Goal: Find specific page/section: Find specific page/section

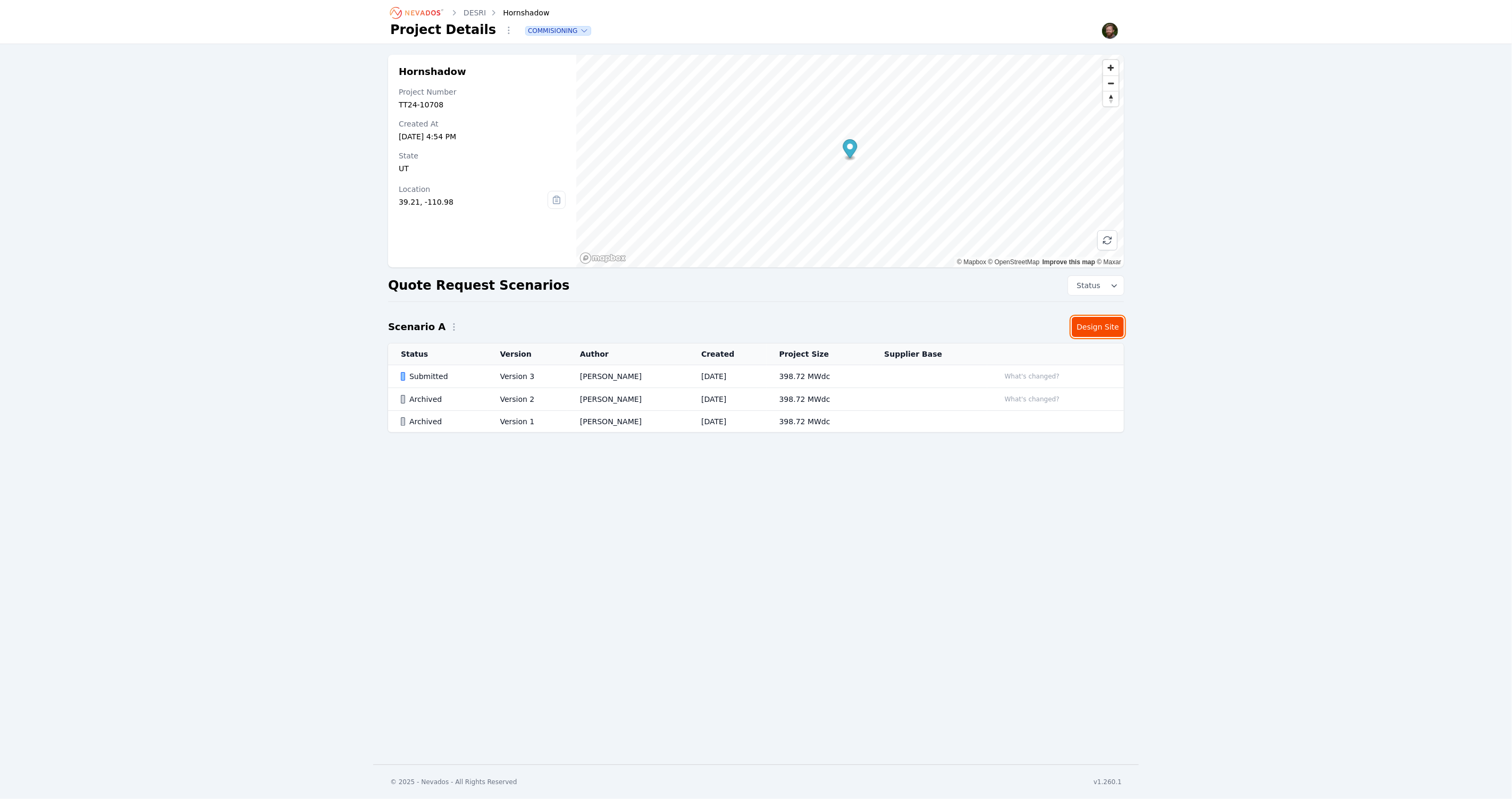
click at [1092, 334] on link "Design Site" at bounding box center [1098, 327] width 52 height 20
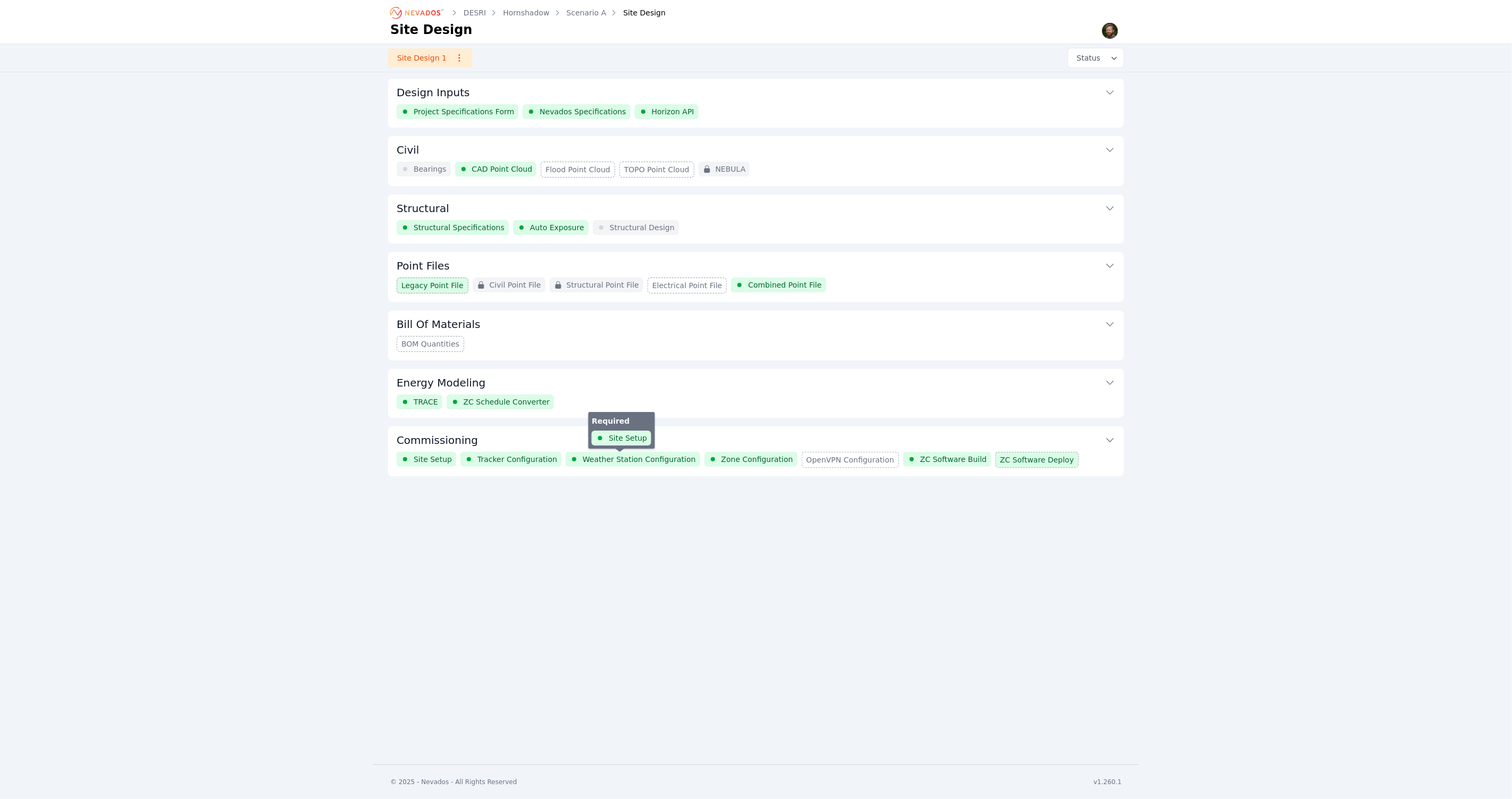
click at [632, 456] on span "Weather Station Configuration" at bounding box center [639, 460] width 113 height 11
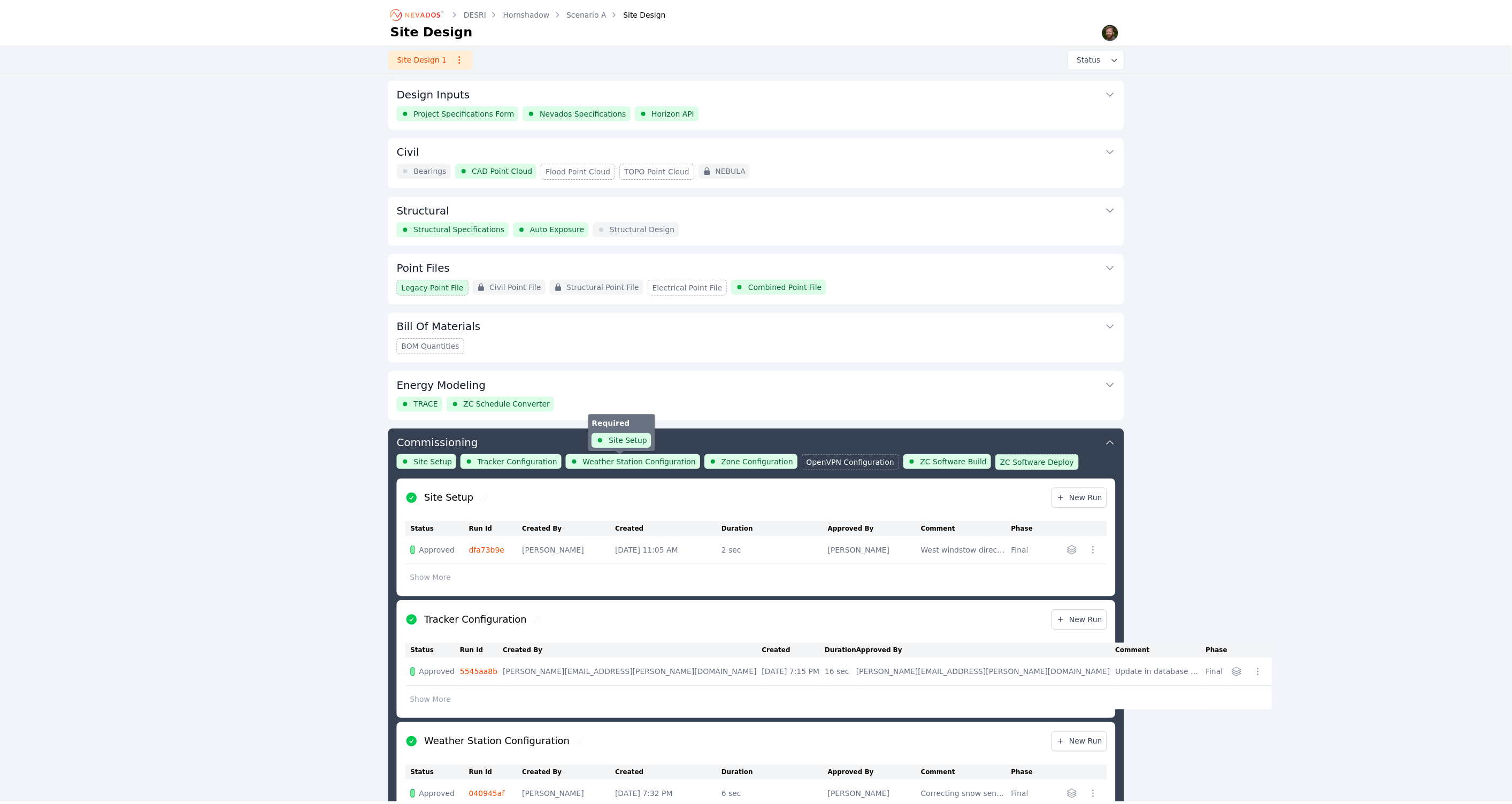
scroll to position [349, 0]
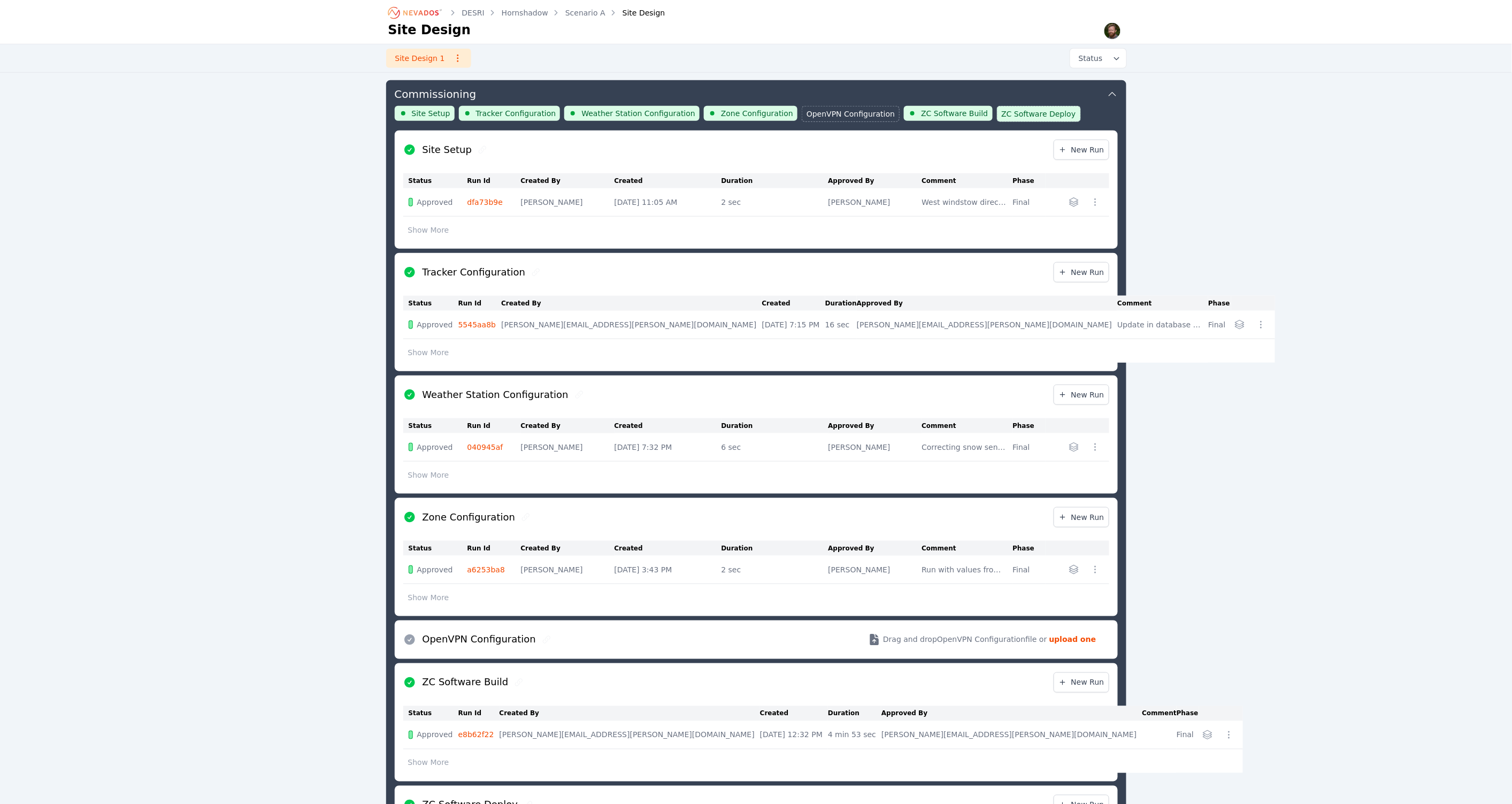
click at [480, 446] on link "040945af" at bounding box center [485, 447] width 36 height 8
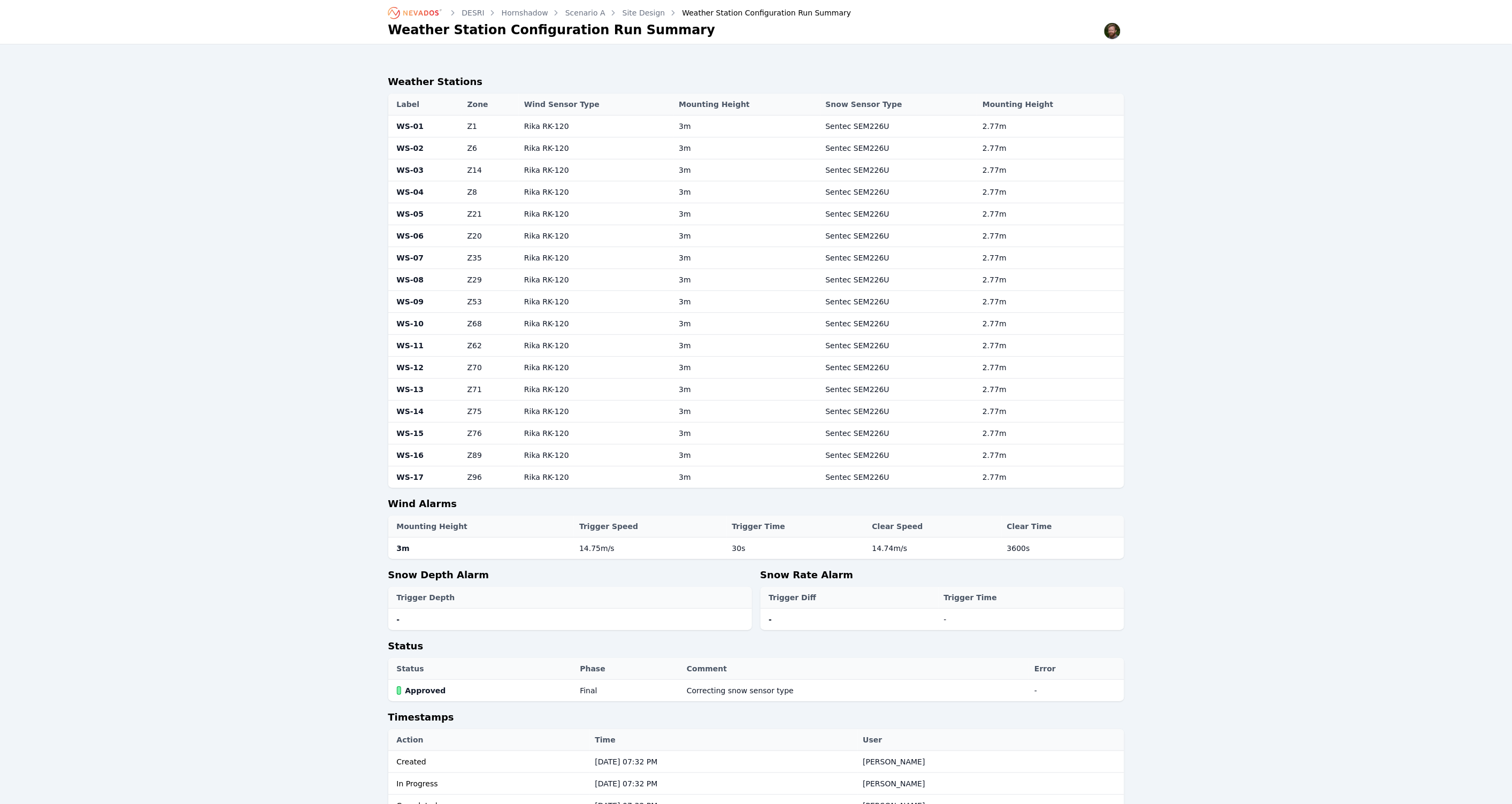
click at [649, 10] on link "Site Design" at bounding box center [644, 13] width 43 height 11
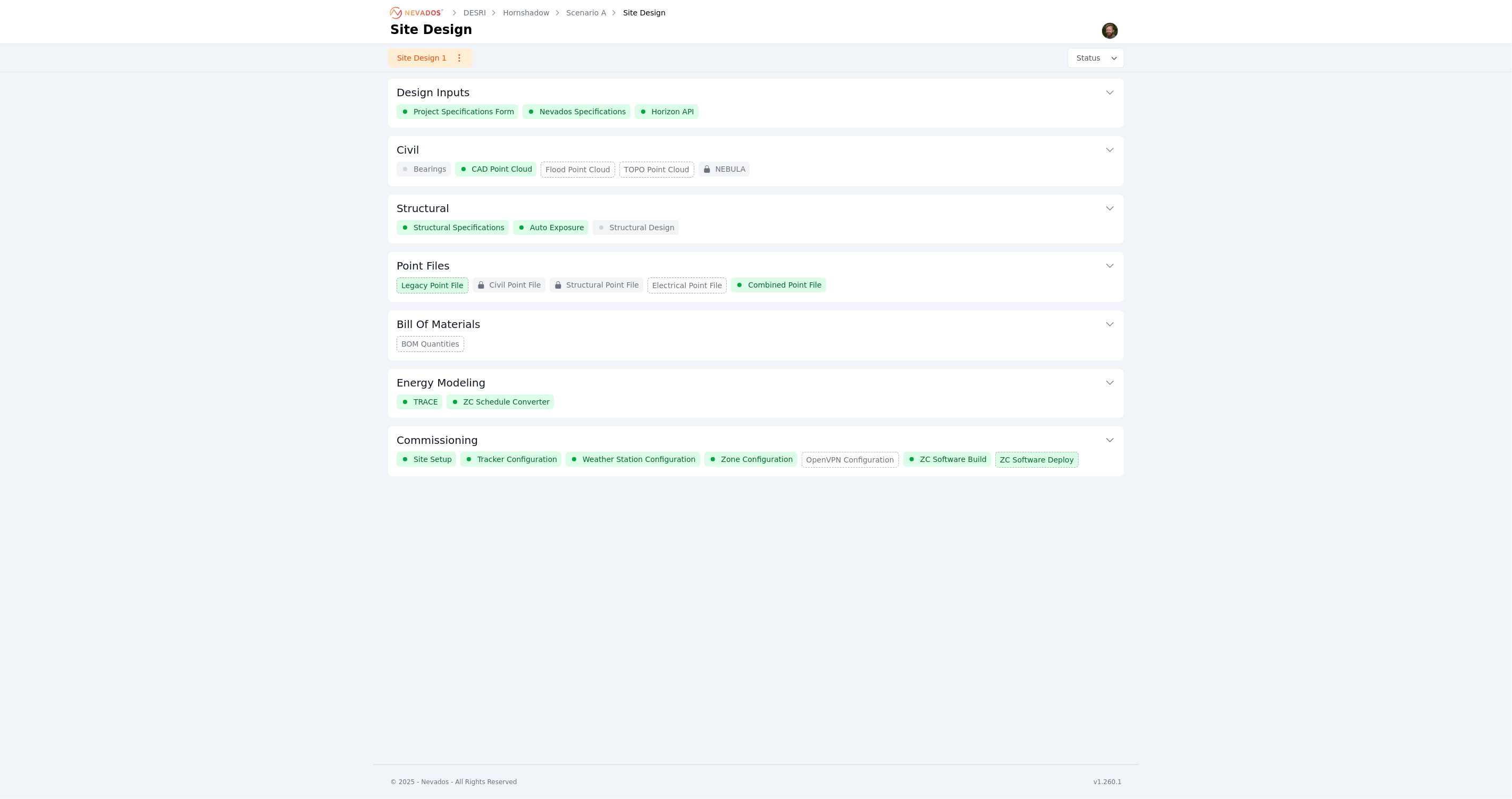
click at [760, 113] on div "Project Specifications Form Nevados Specifications Horizon API" at bounding box center [756, 112] width 719 height 15
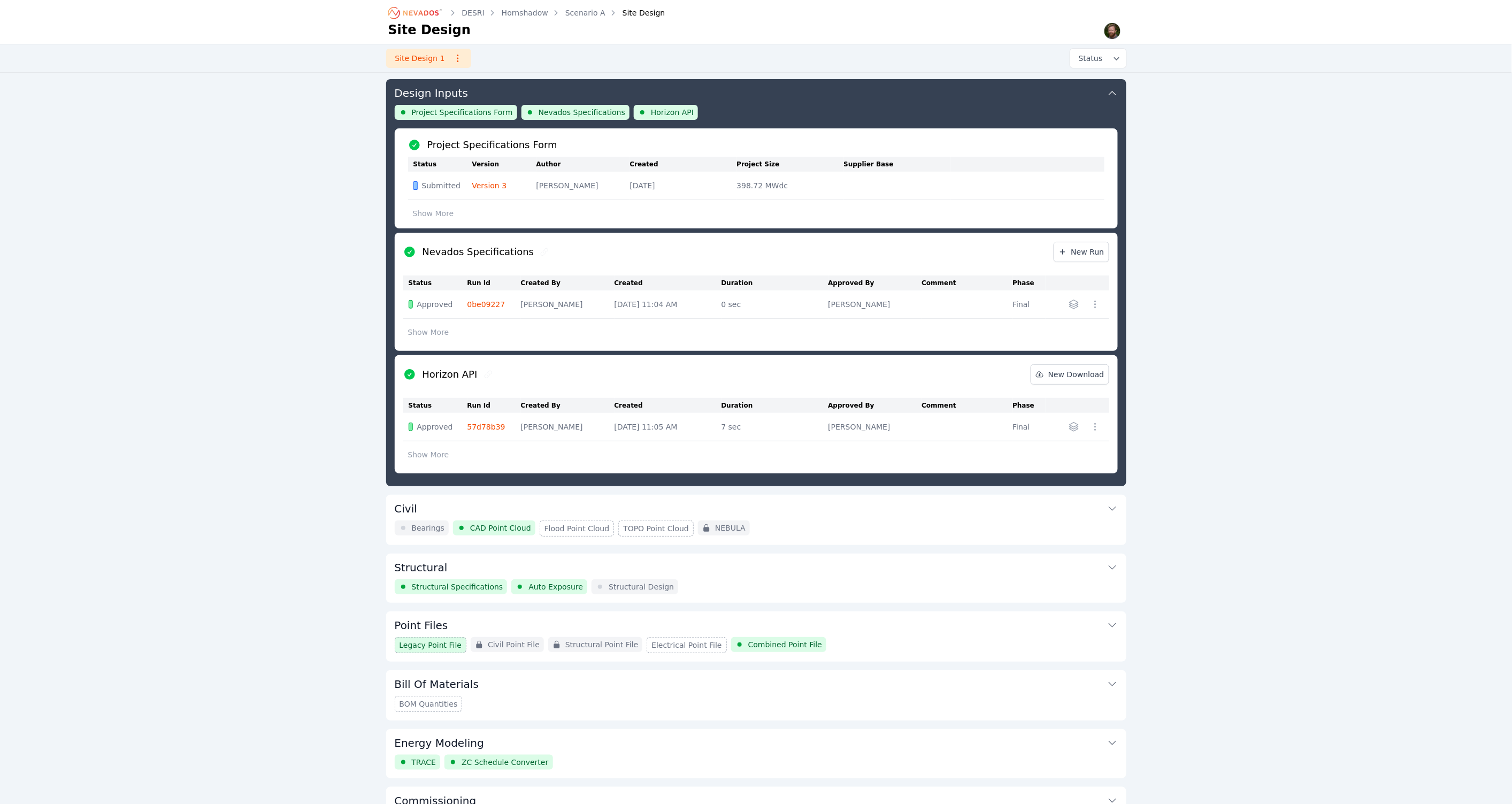
click at [570, 110] on span "Nevados Specifications" at bounding box center [582, 112] width 87 height 11
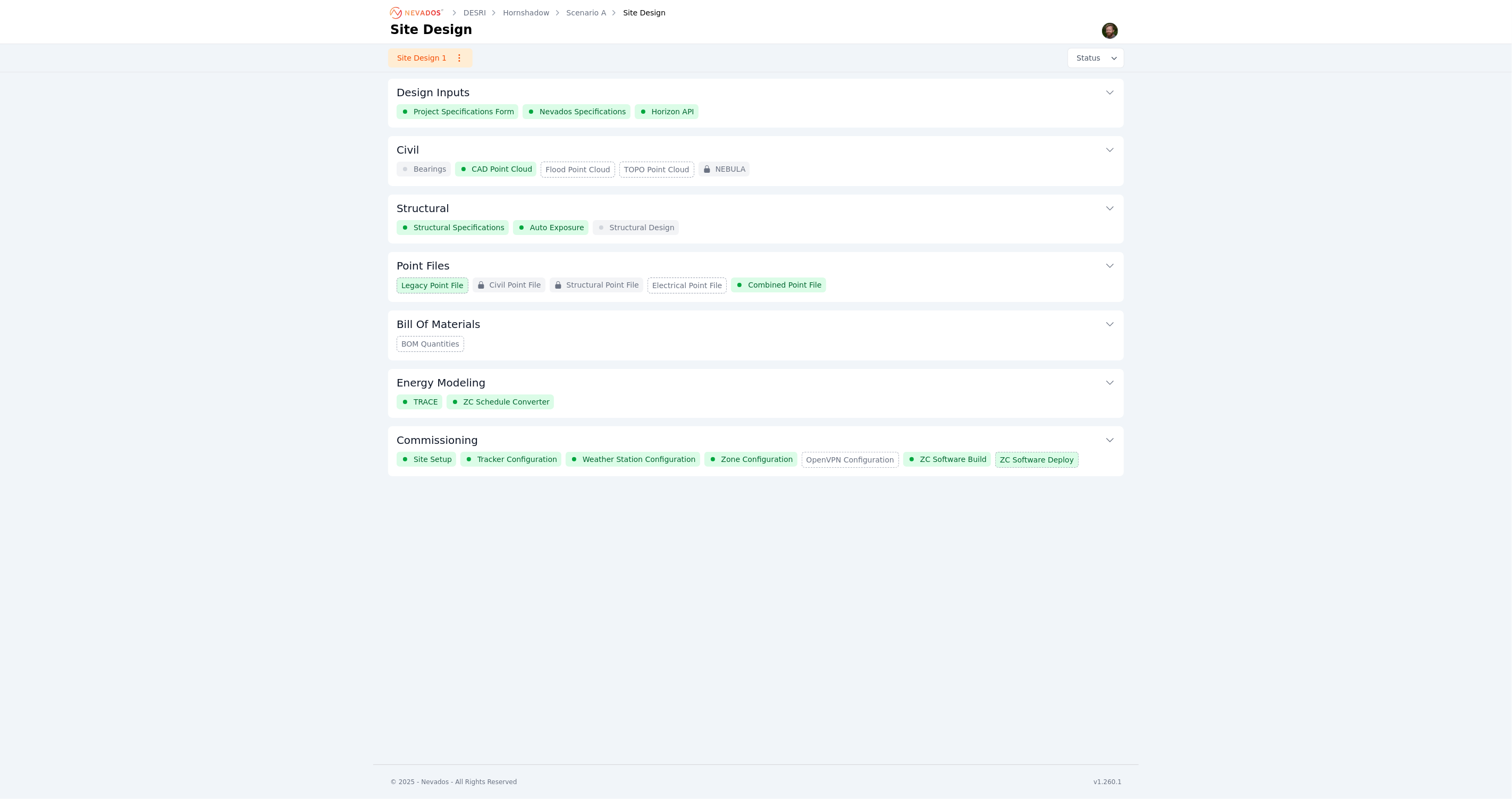
click at [563, 110] on span "Nevados Specifications" at bounding box center [582, 112] width 86 height 11
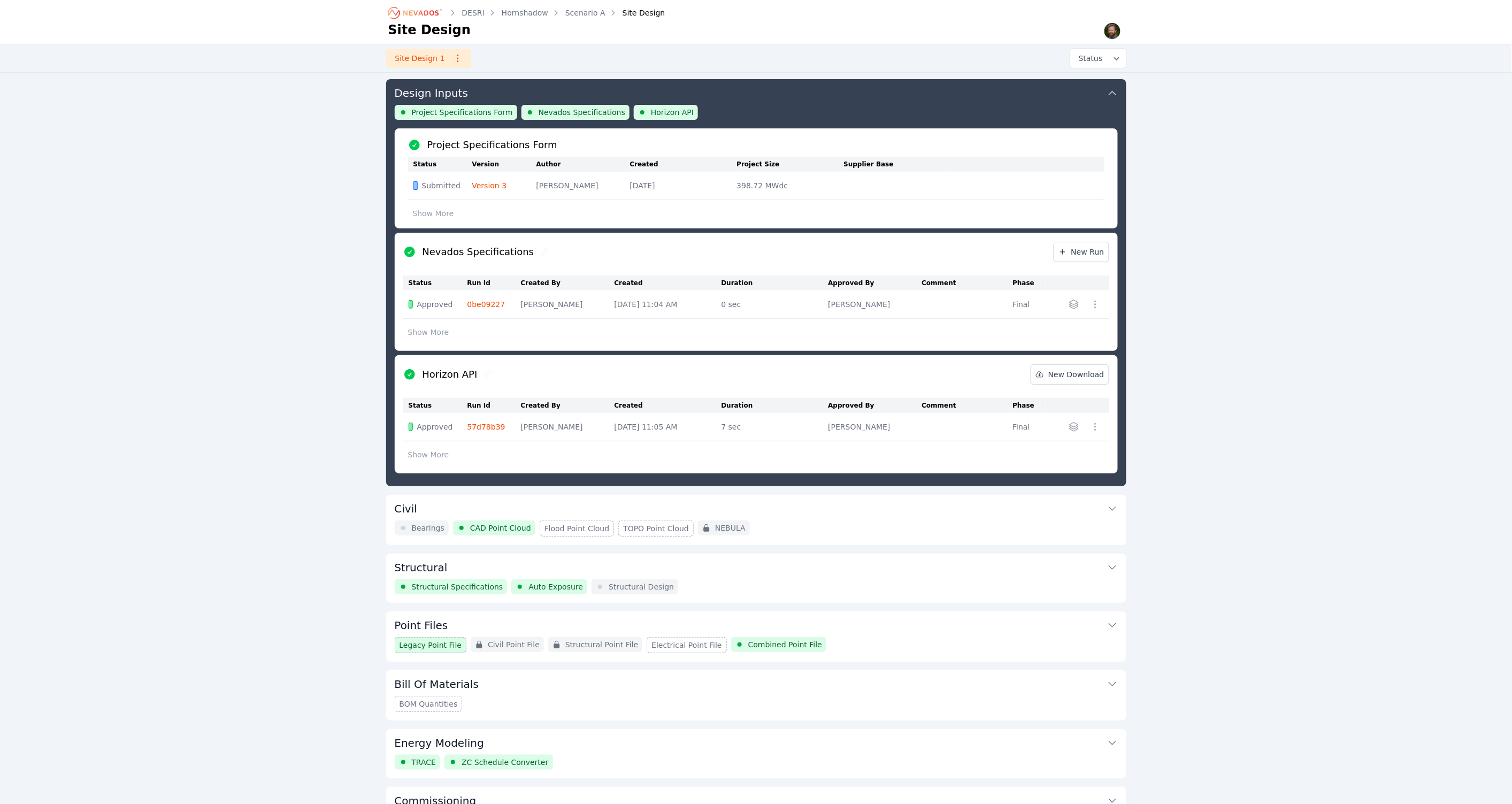
click at [485, 307] on link "0be09227" at bounding box center [486, 304] width 38 height 8
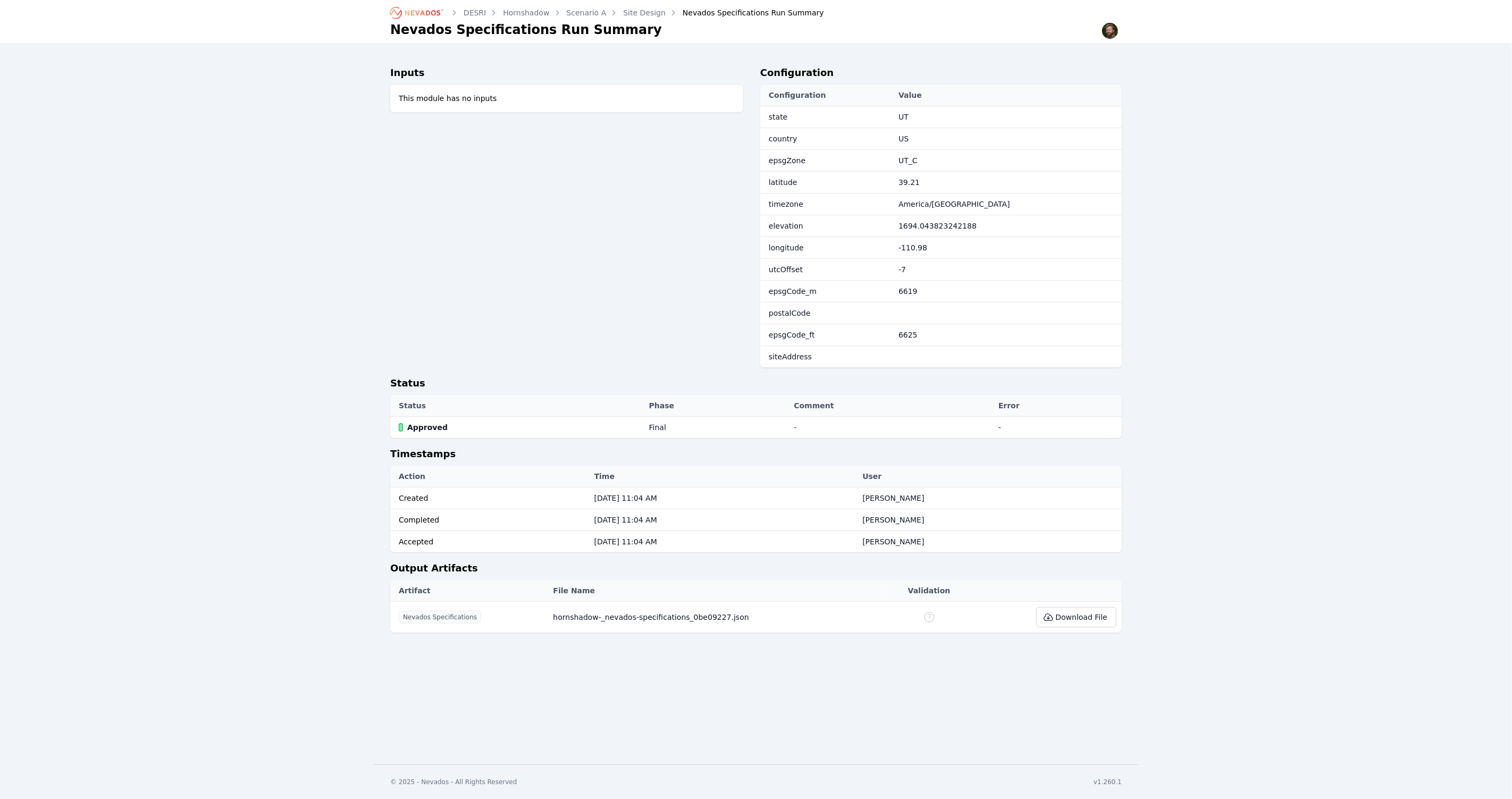
click at [1227, 126] on div "DESRI Hornshadow Scenario A Site Design Nevados Specifications Run Summary Neva…" at bounding box center [756, 382] width 1512 height 764
